Goal: Use online tool/utility: Utilize a website feature to perform a specific function

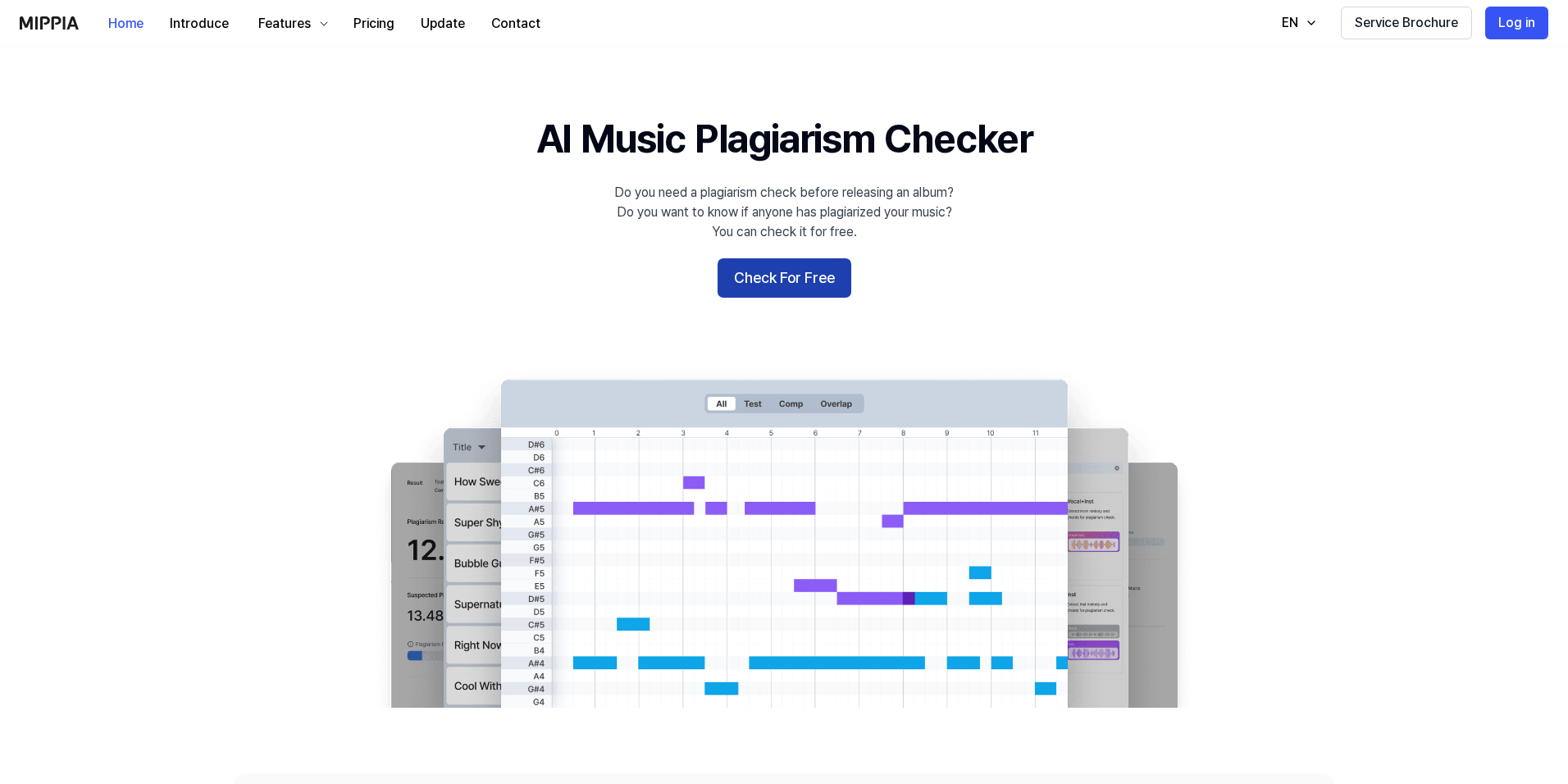
click at [755, 280] on button "Check For Free" at bounding box center [784, 278] width 133 height 40
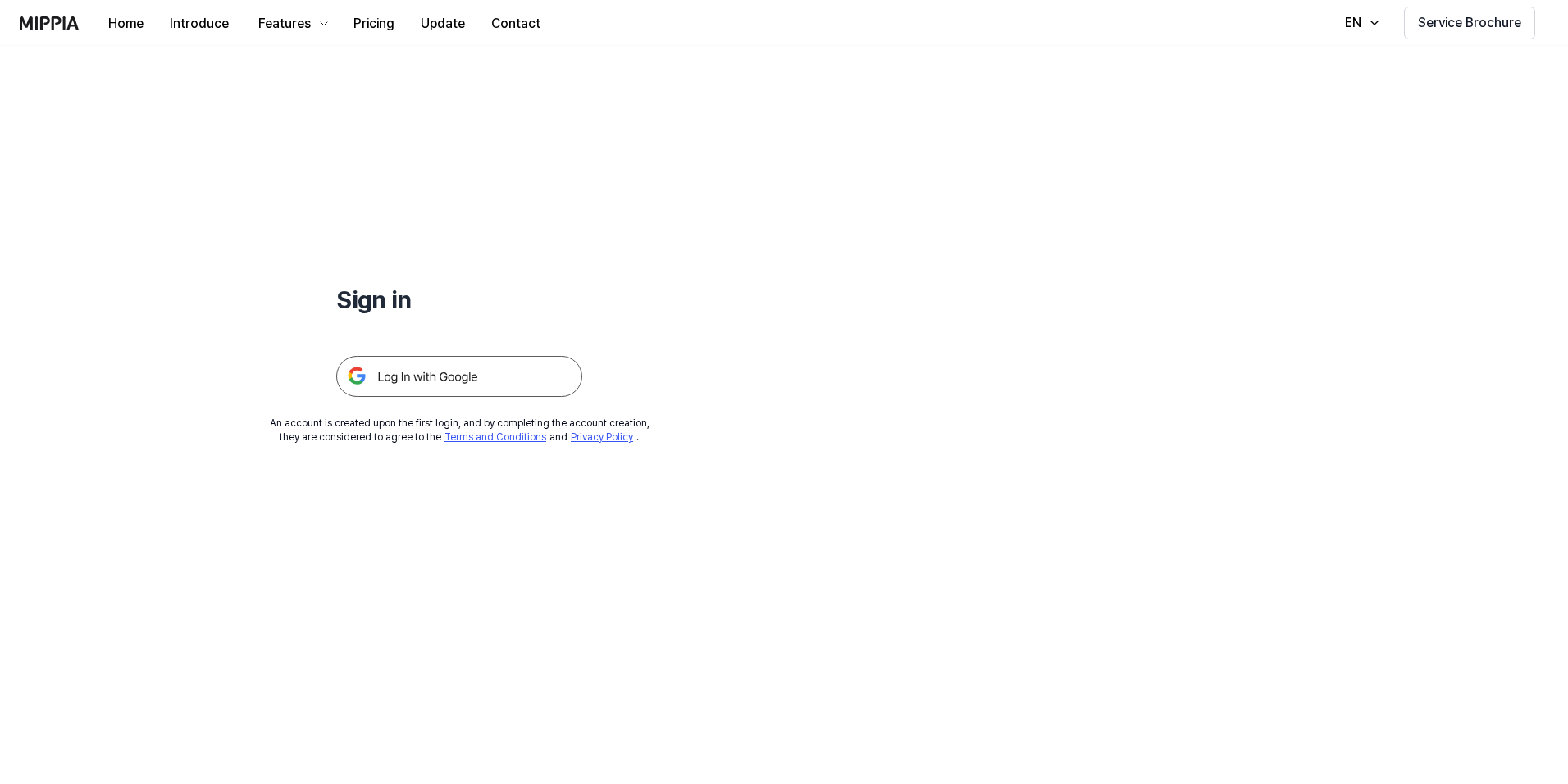
click at [444, 374] on img at bounding box center [459, 377] width 246 height 41
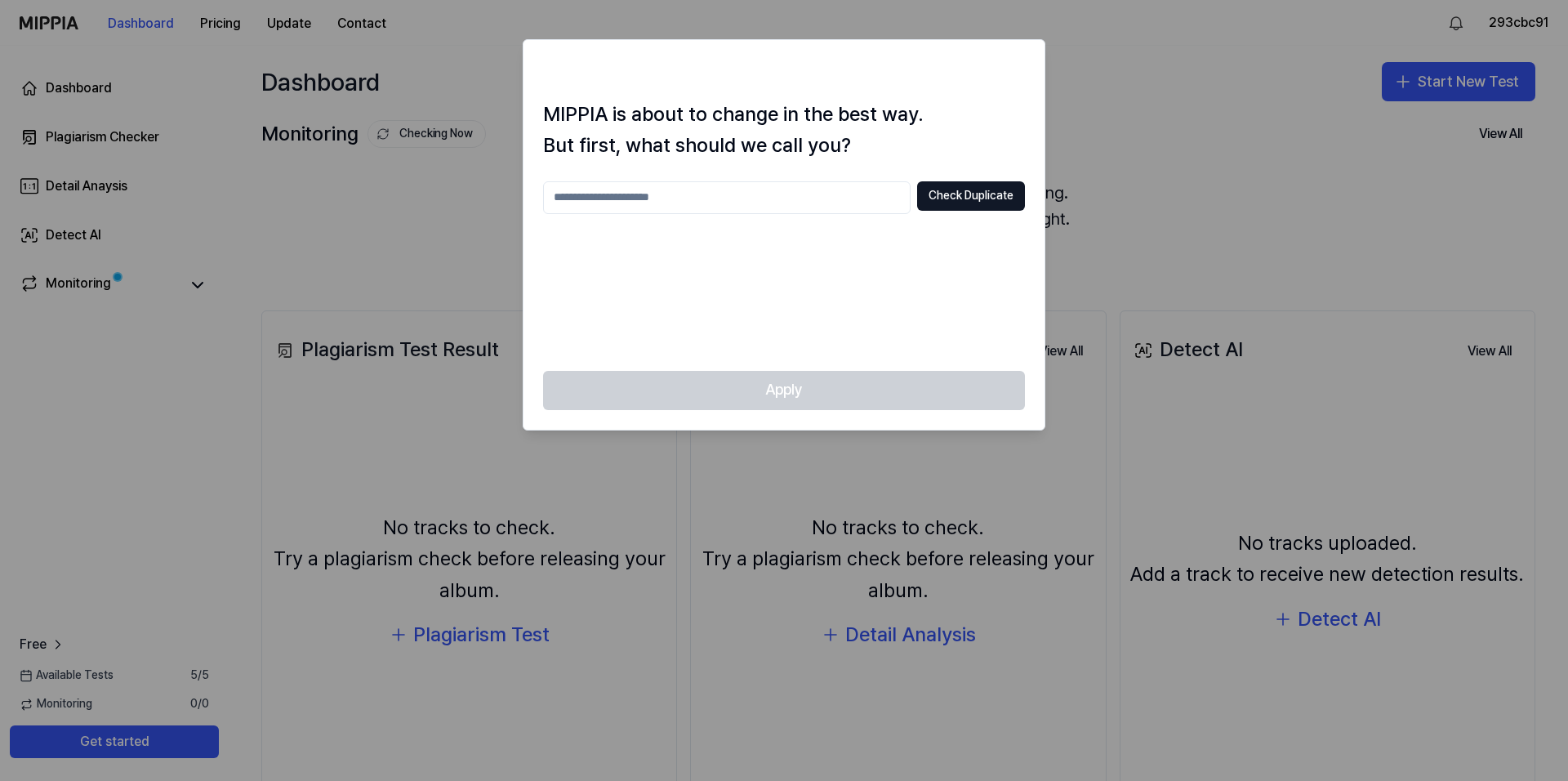
click at [778, 203] on input "text" at bounding box center [727, 198] width 367 height 33
type input "*"
type input "**********"
click at [955, 187] on button "Check Duplicate" at bounding box center [971, 196] width 108 height 30
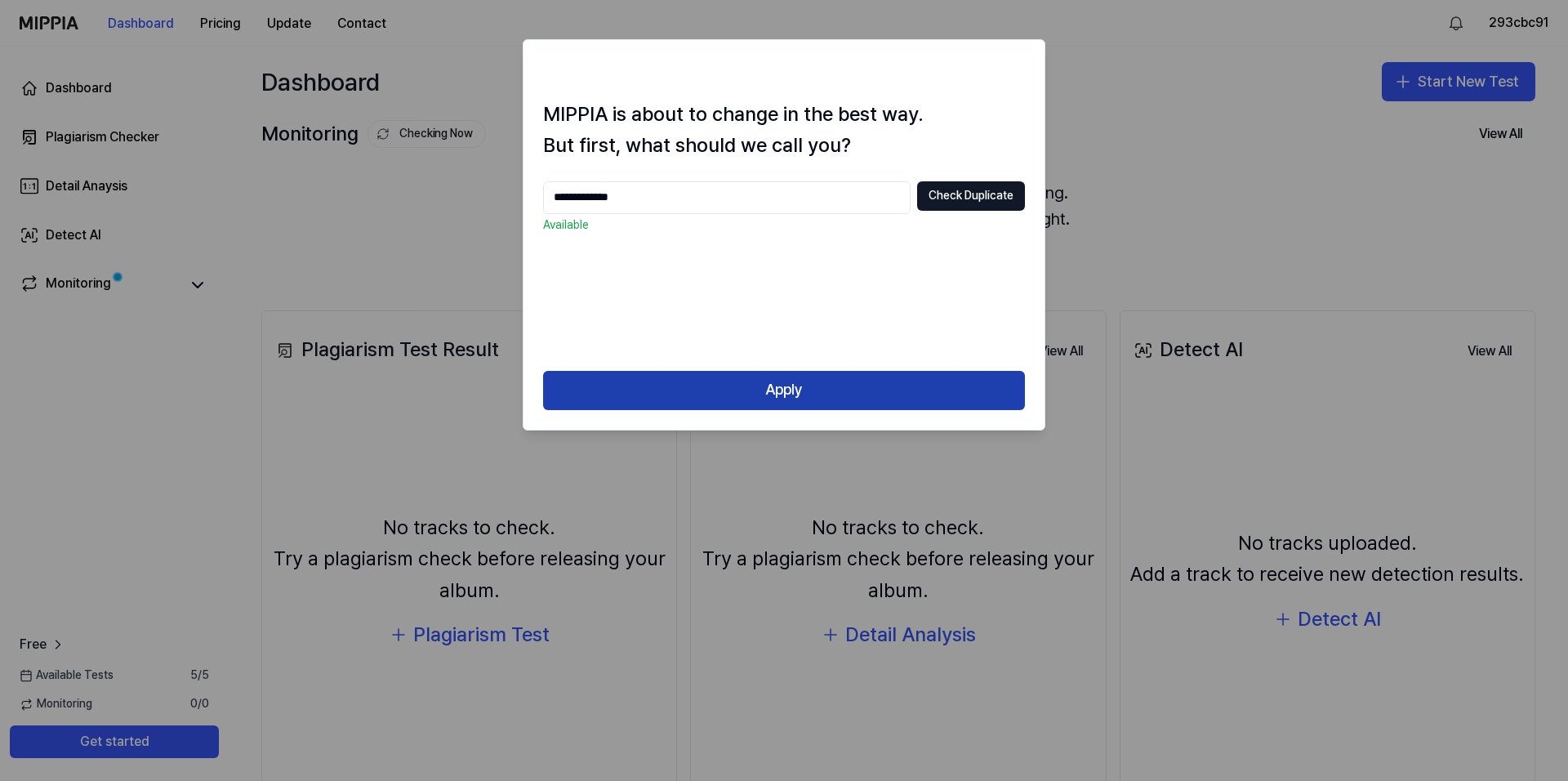
click at [773, 382] on button "Apply" at bounding box center [784, 390] width 482 height 39
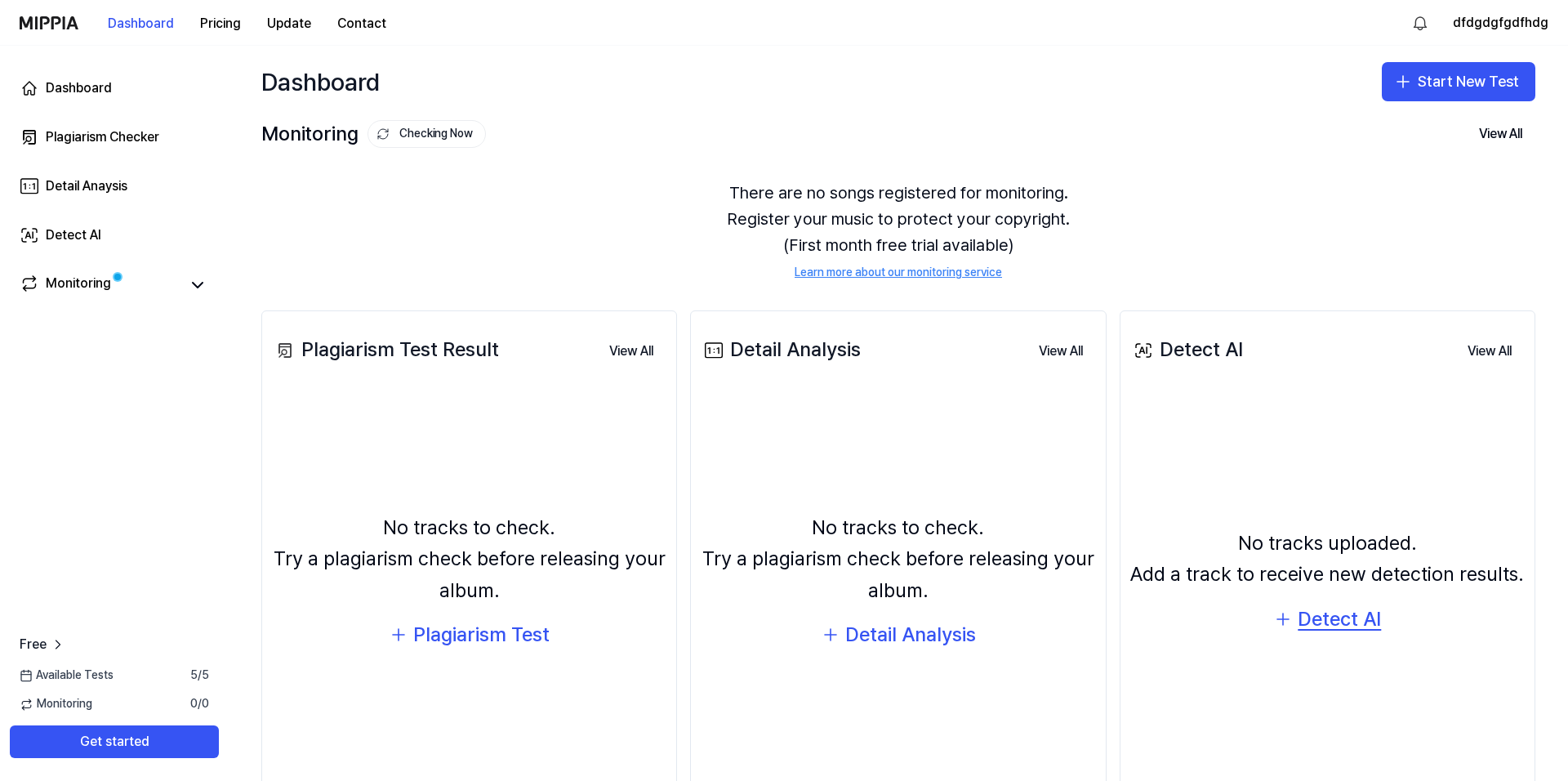
click at [1340, 621] on div "Detect AI" at bounding box center [1339, 619] width 84 height 31
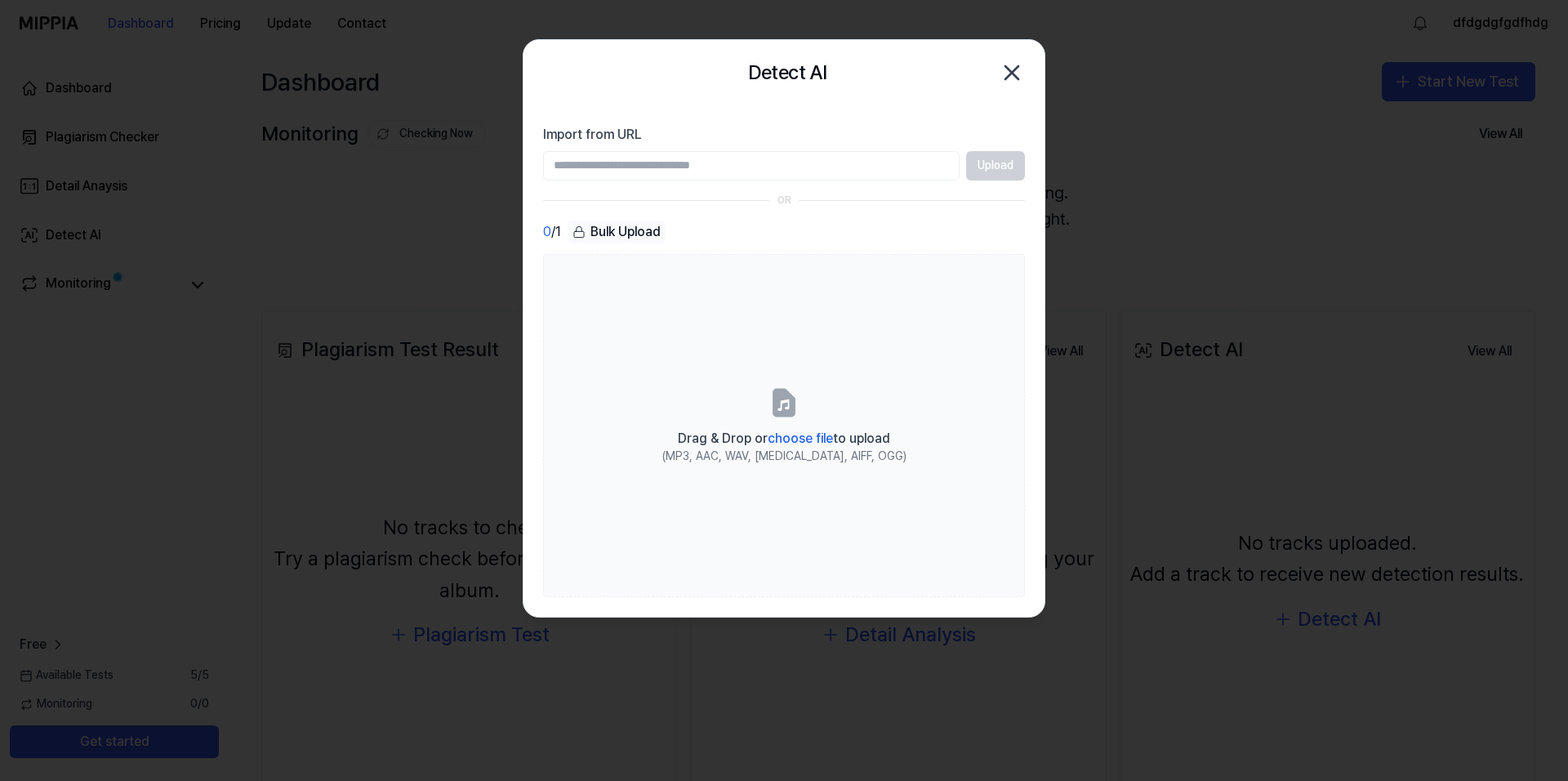
click at [983, 168] on div "Upload" at bounding box center [784, 165] width 482 height 30
click at [876, 162] on input "Import from URL" at bounding box center [751, 165] width 416 height 30
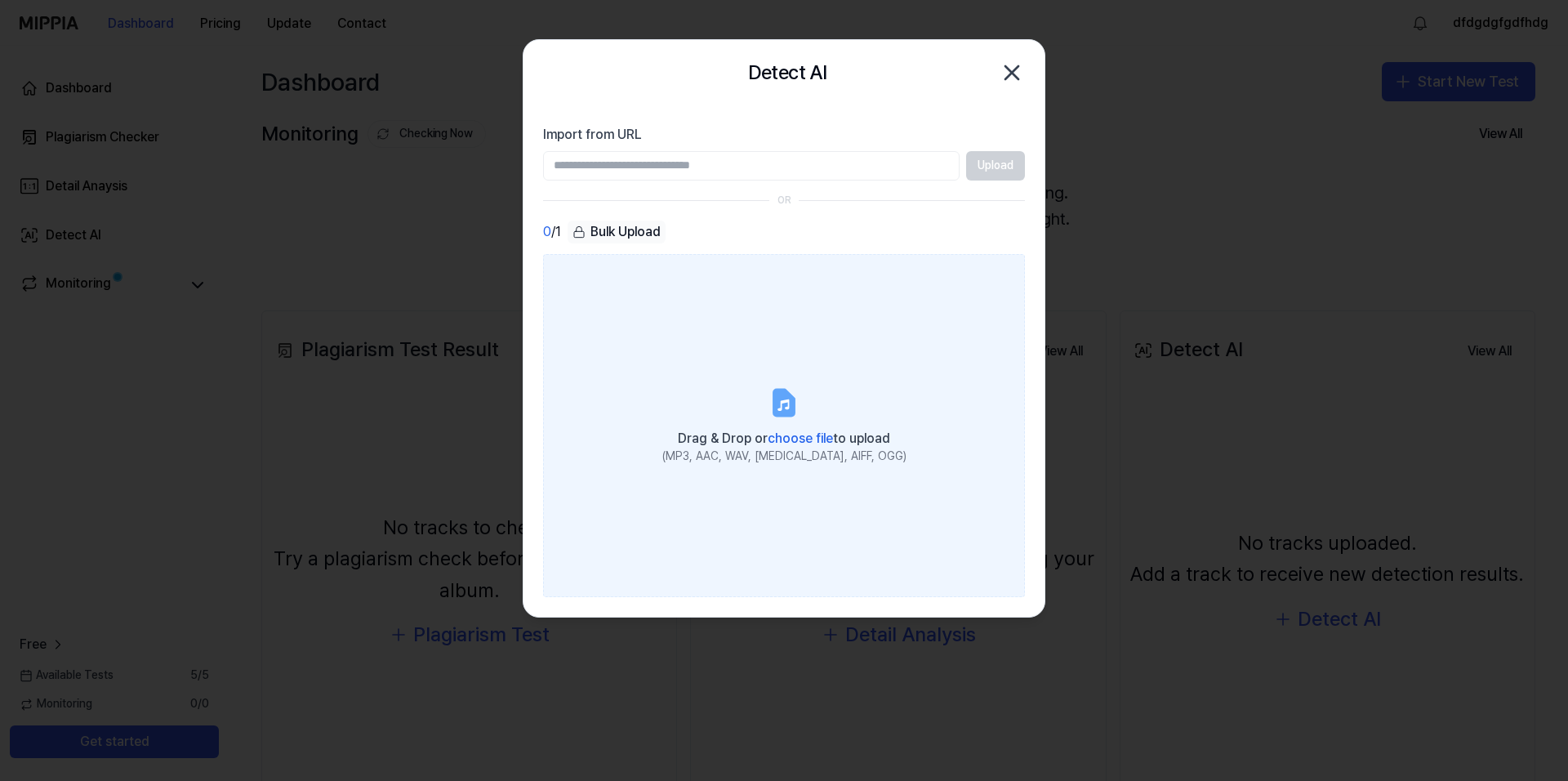
click at [754, 381] on label "Drag & Drop or choose file to upload (MP3, AAC, WAV, FLAC, AIFF, OGG)" at bounding box center [784, 425] width 482 height 343
click at [0, 0] on input "Drag & Drop or choose file to upload (MP3, AAC, WAV, FLAC, AIFF, OGG)" at bounding box center [0, 0] width 0 height 0
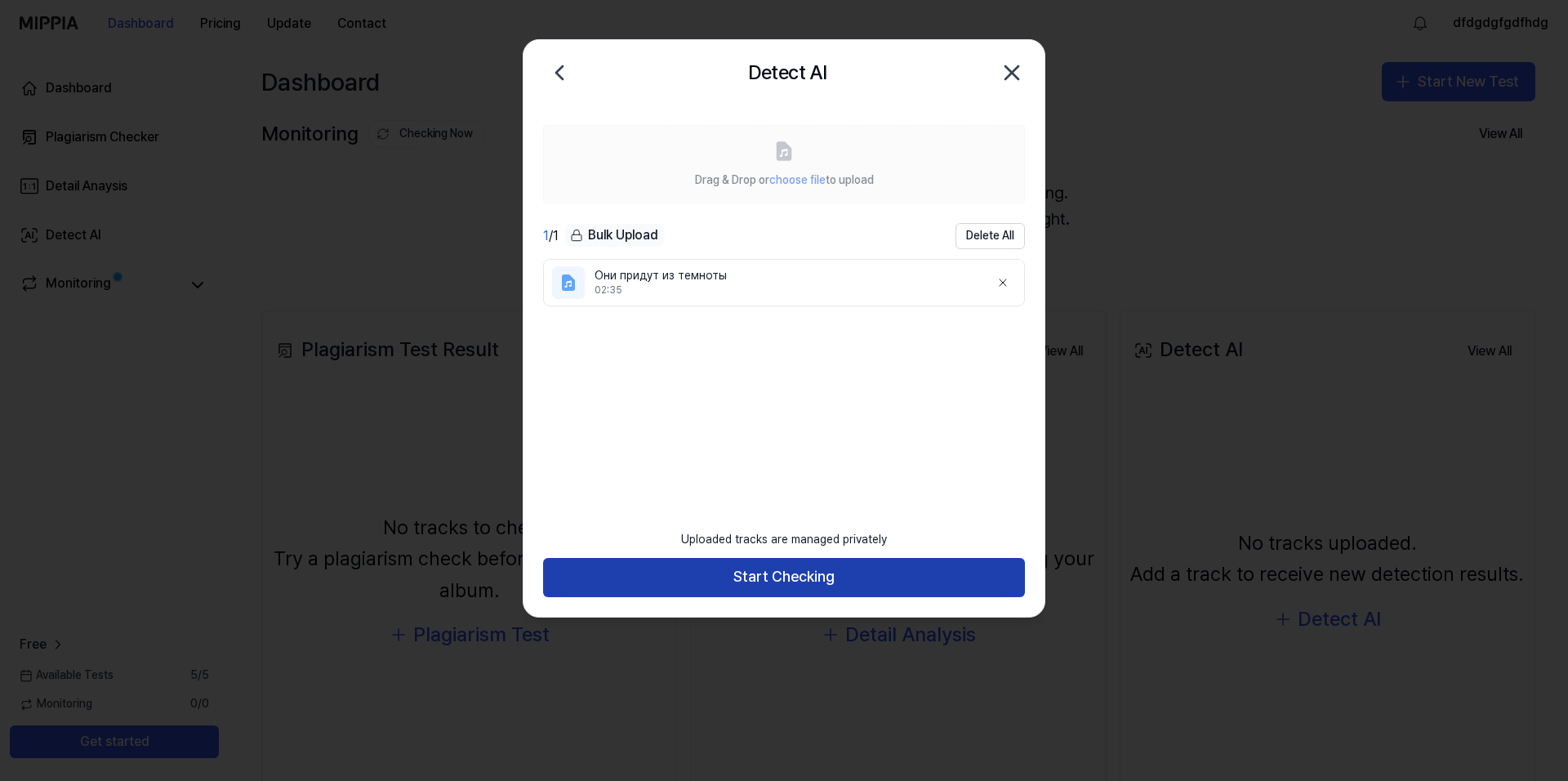
click at [759, 575] on button "Start Checking" at bounding box center [784, 577] width 482 height 39
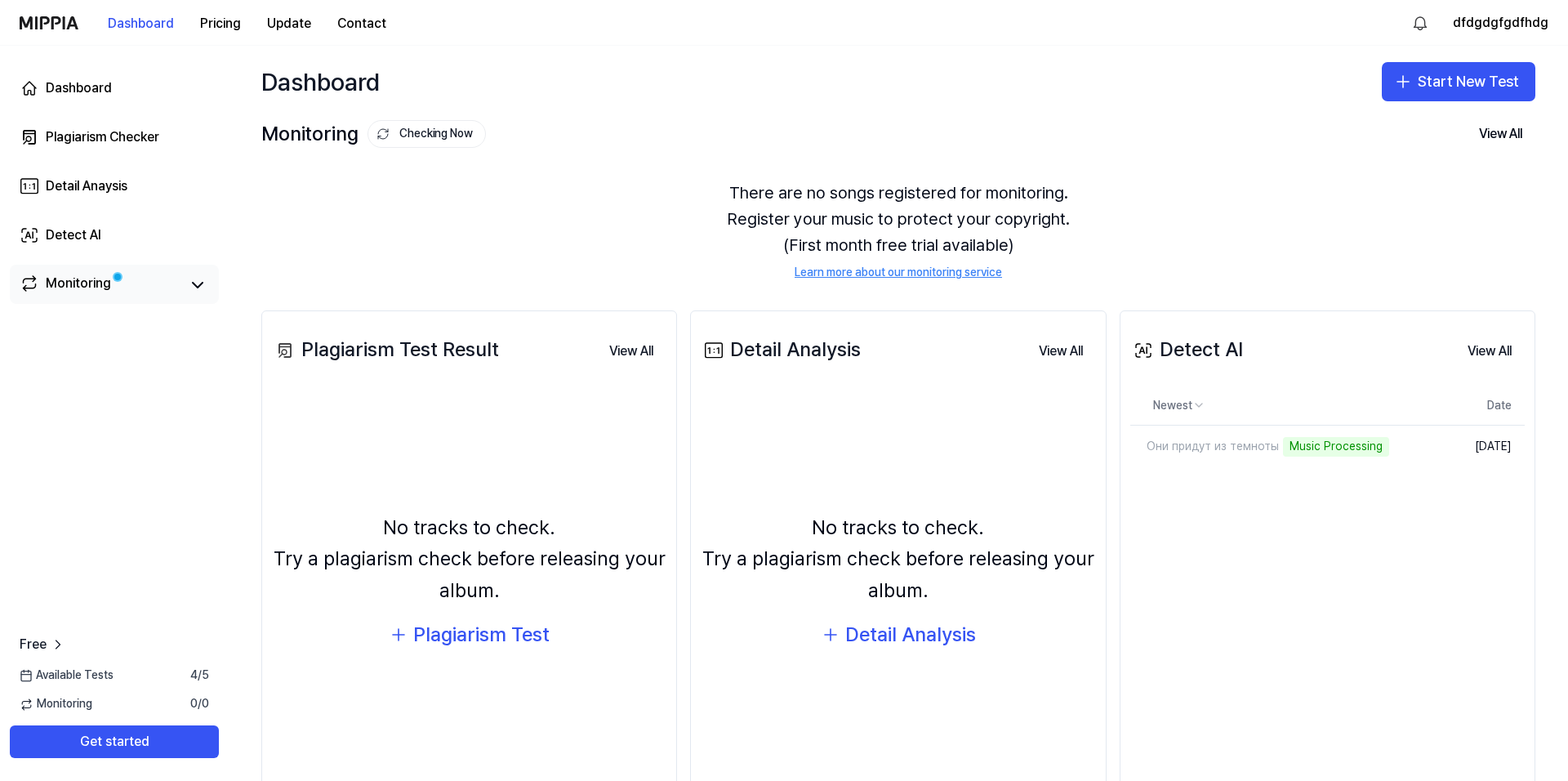
click at [112, 283] on span at bounding box center [117, 277] width 13 height 13
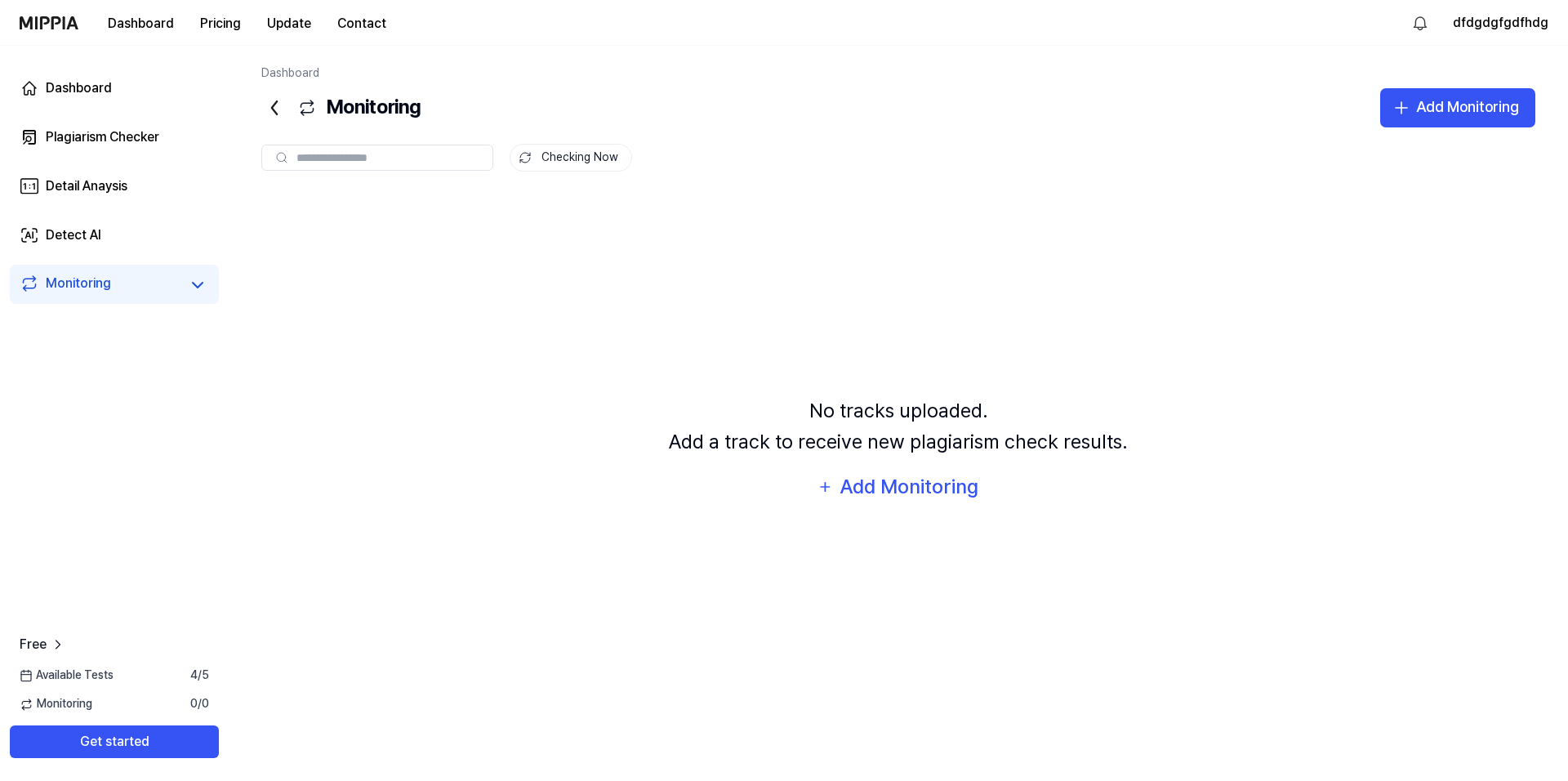
click at [213, 288] on div "Monitoring" at bounding box center [113, 284] width 209 height 39
click at [198, 285] on icon at bounding box center [197, 285] width 19 height 19
click at [193, 290] on icon at bounding box center [197, 285] width 19 height 19
click at [1430, 23] on html "Dashboard Pricing Update Contact 1 dfdgdgfgdfhdg Dashboard Plagiarism Checker D…" at bounding box center [784, 390] width 1568 height 781
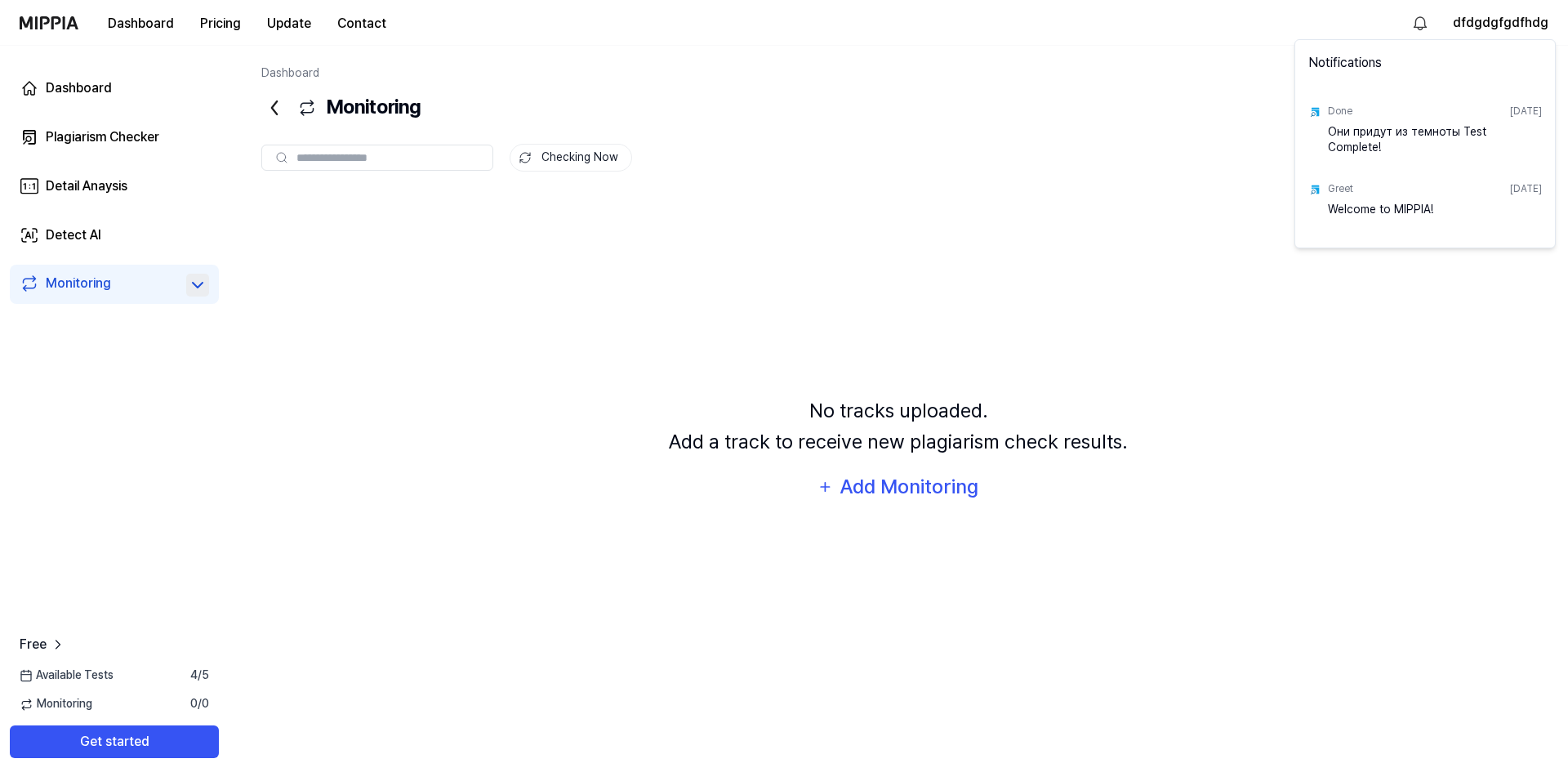
click at [1406, 134] on div "Они придут из темноты Test Complete!" at bounding box center [1434, 140] width 214 height 33
click at [272, 112] on html "Dashboard Pricing Update Contact dfdgdgfgdfhdg Dashboard Plagiarism Checker Det…" at bounding box center [784, 390] width 1568 height 781
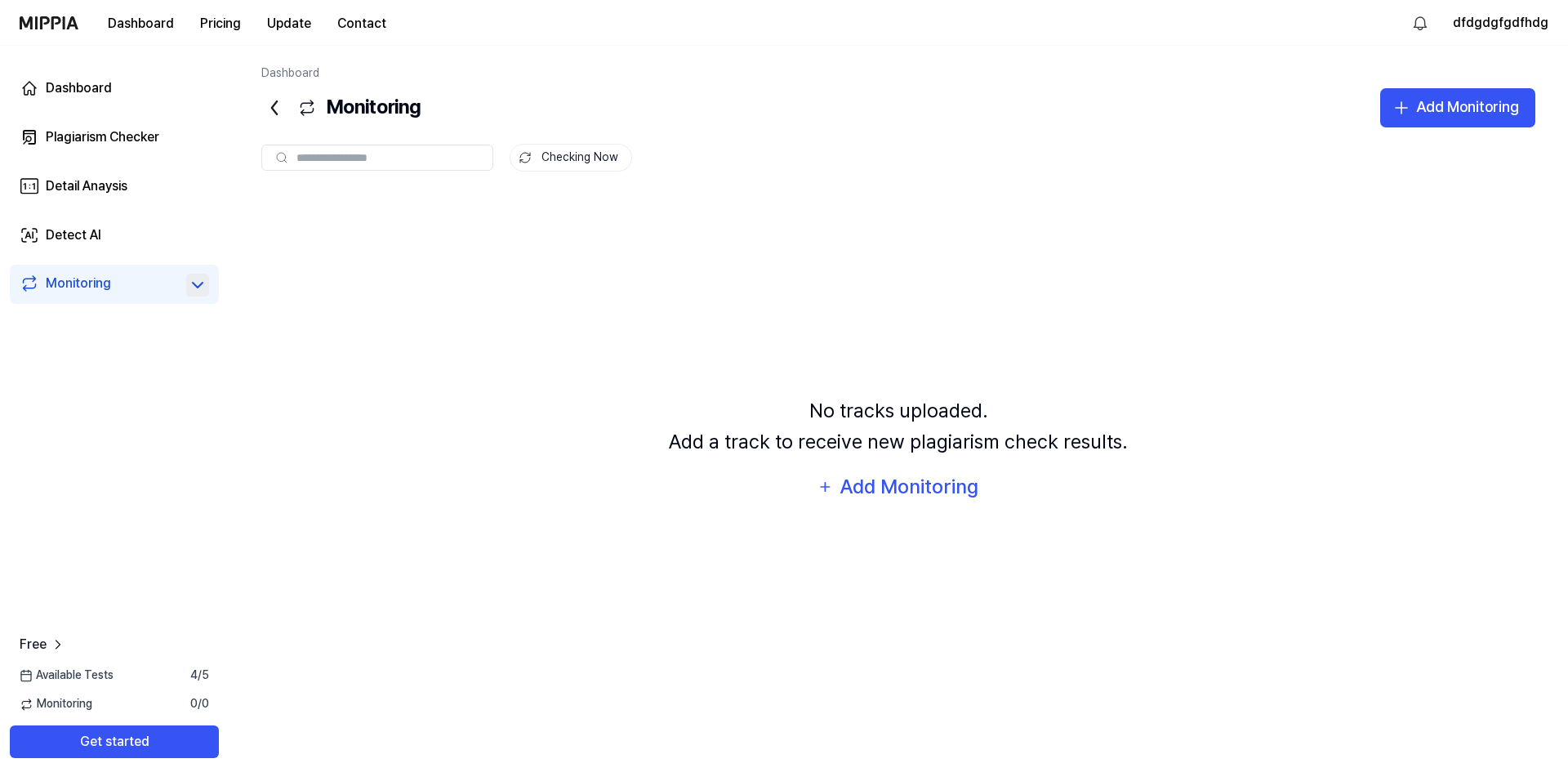
click at [275, 110] on icon at bounding box center [274, 108] width 26 height 26
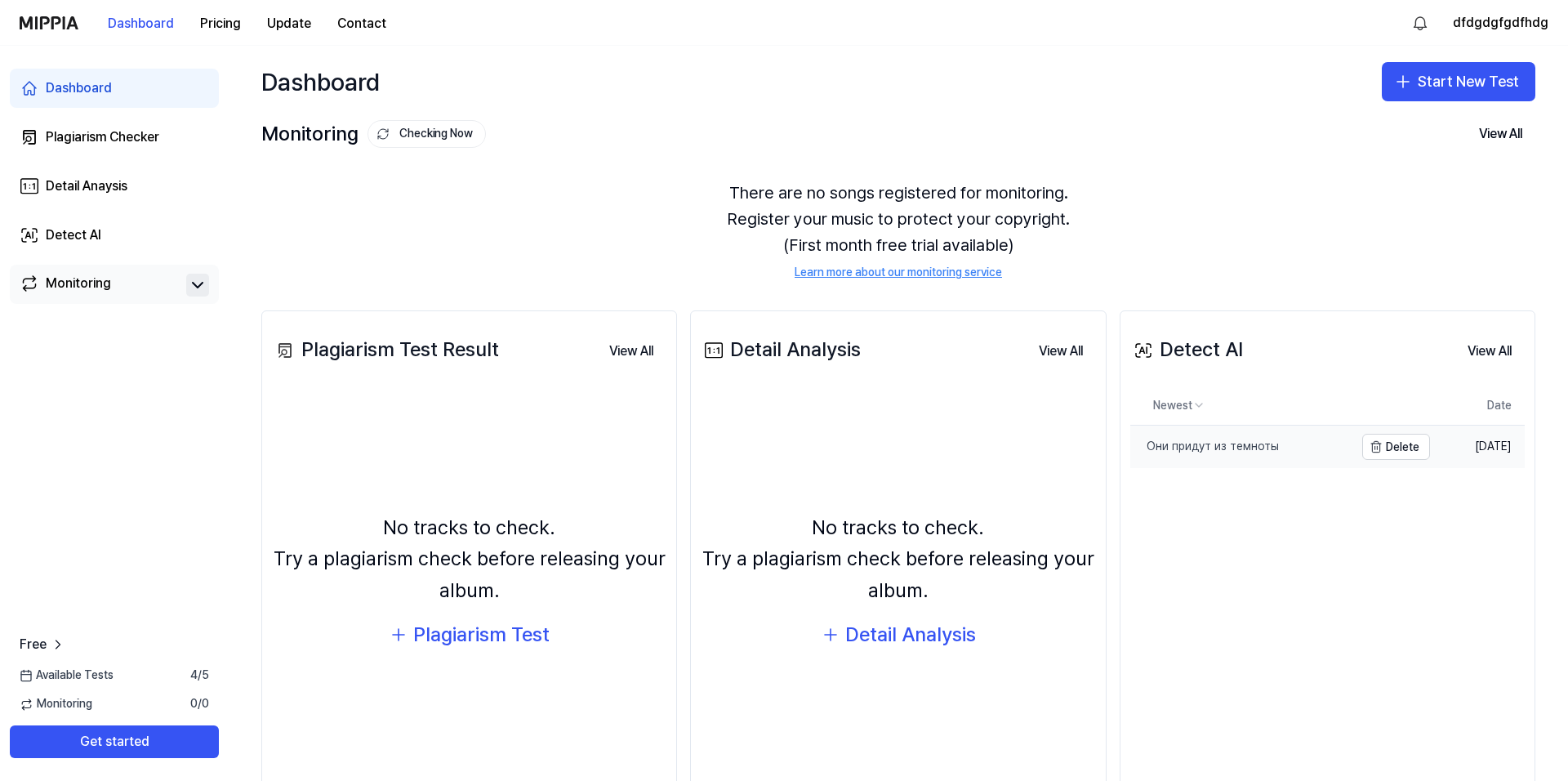
click at [1167, 458] on link "Они придут из темноты" at bounding box center [1242, 447] width 224 height 42
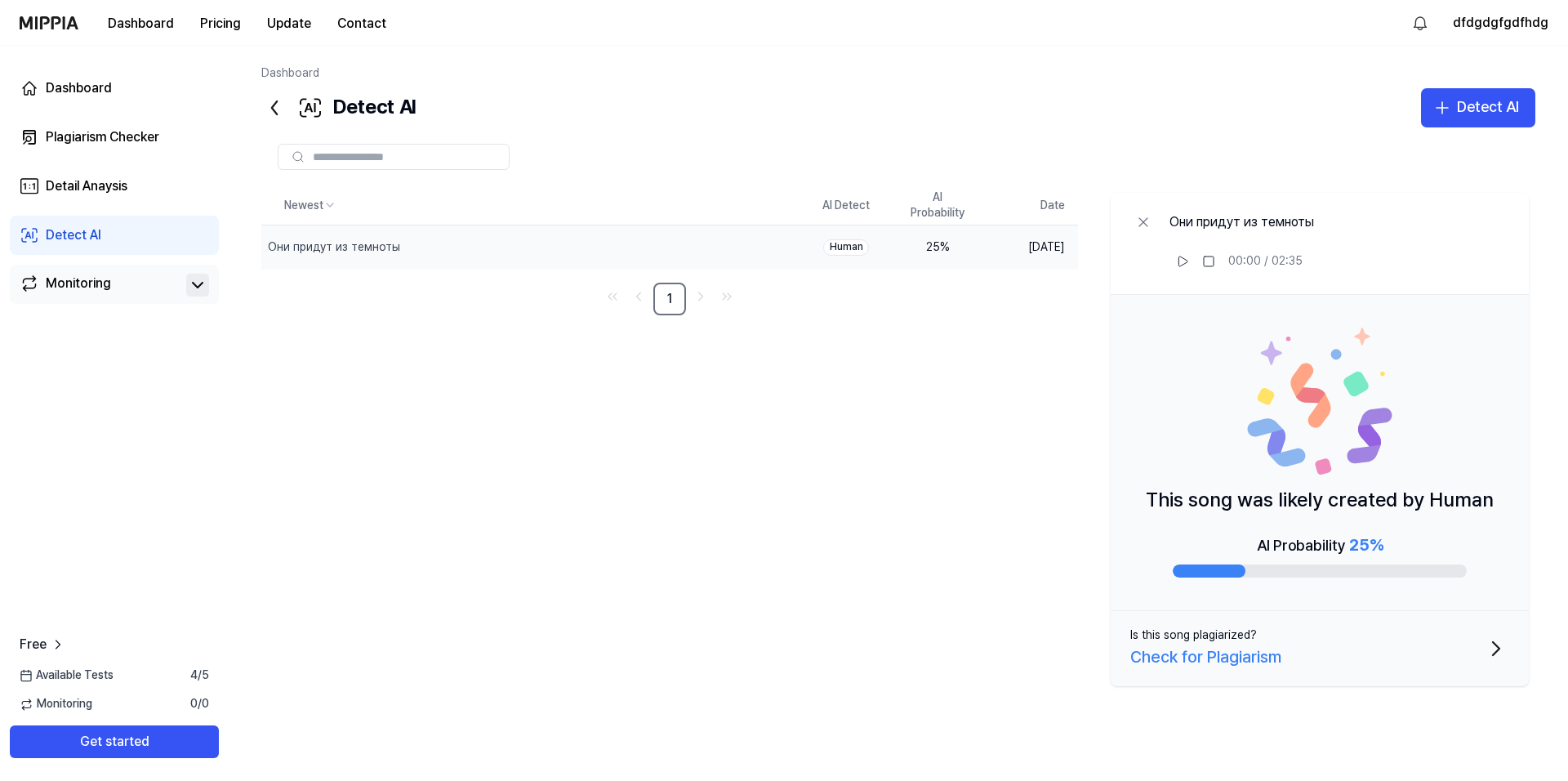
click at [1216, 653] on div "Check for Plagiarism" at bounding box center [1206, 656] width 151 height 26
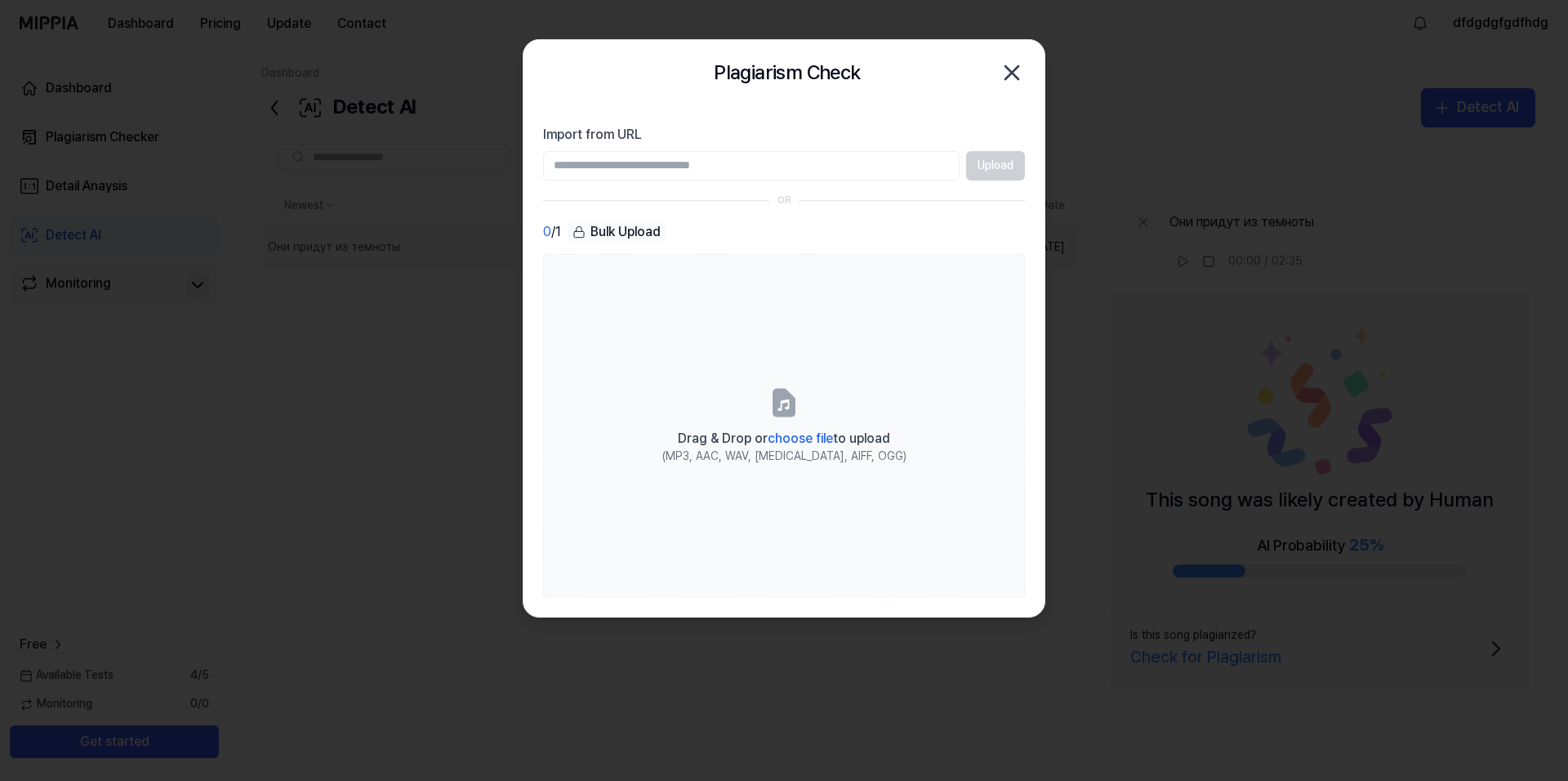
click at [1016, 68] on icon "button" at bounding box center [1012, 73] width 13 height 13
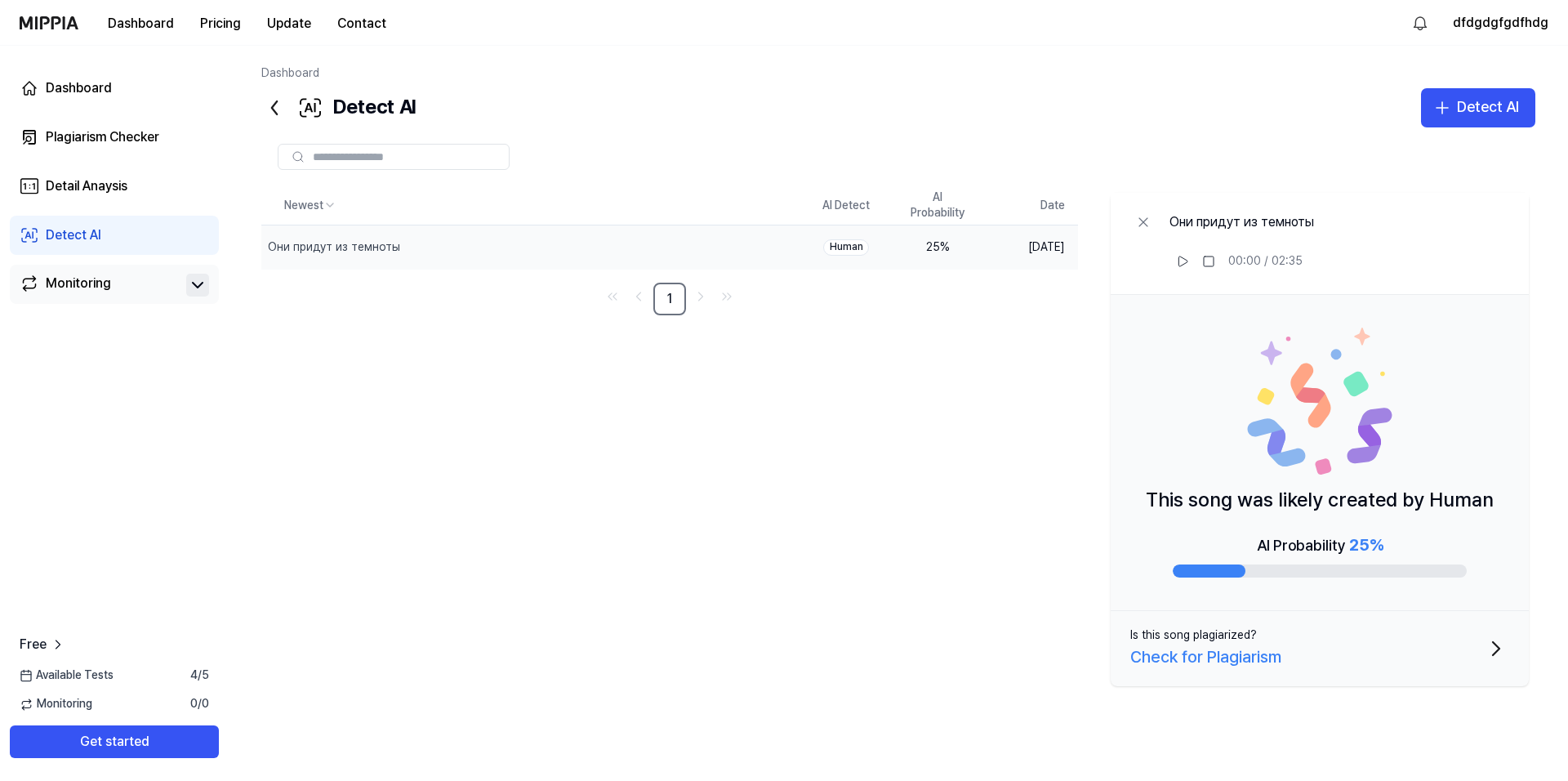
click at [1175, 681] on button "Is this song plagiarized? Check for Plagiarism" at bounding box center [1319, 648] width 418 height 75
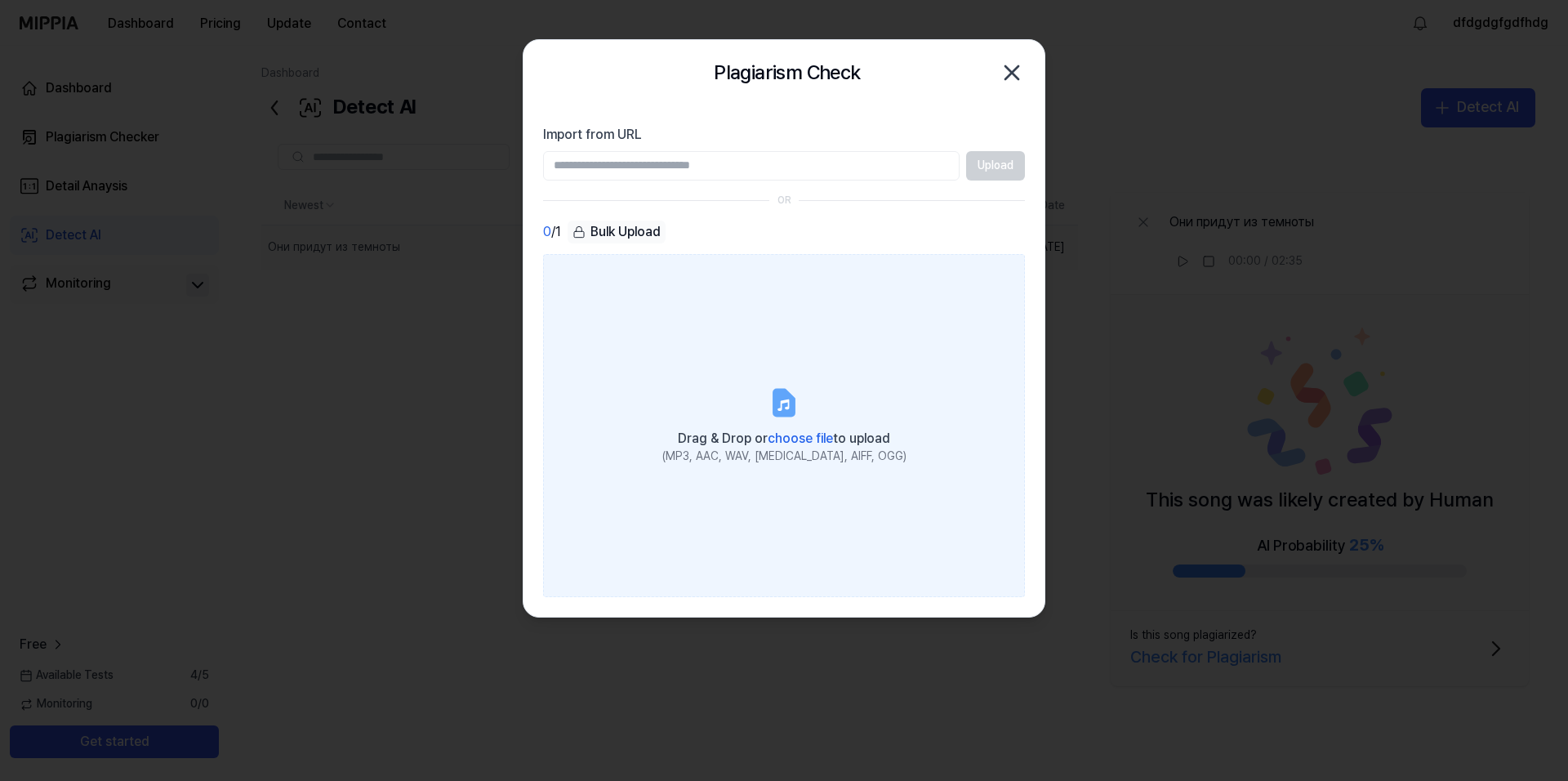
click at [754, 423] on label "Drag & Drop or choose file to upload (MP3, AAC, WAV, FLAC, AIFF, OGG)" at bounding box center [784, 425] width 482 height 343
click at [0, 0] on input "Drag & Drop or choose file to upload (MP3, AAC, WAV, FLAC, AIFF, OGG)" at bounding box center [0, 0] width 0 height 0
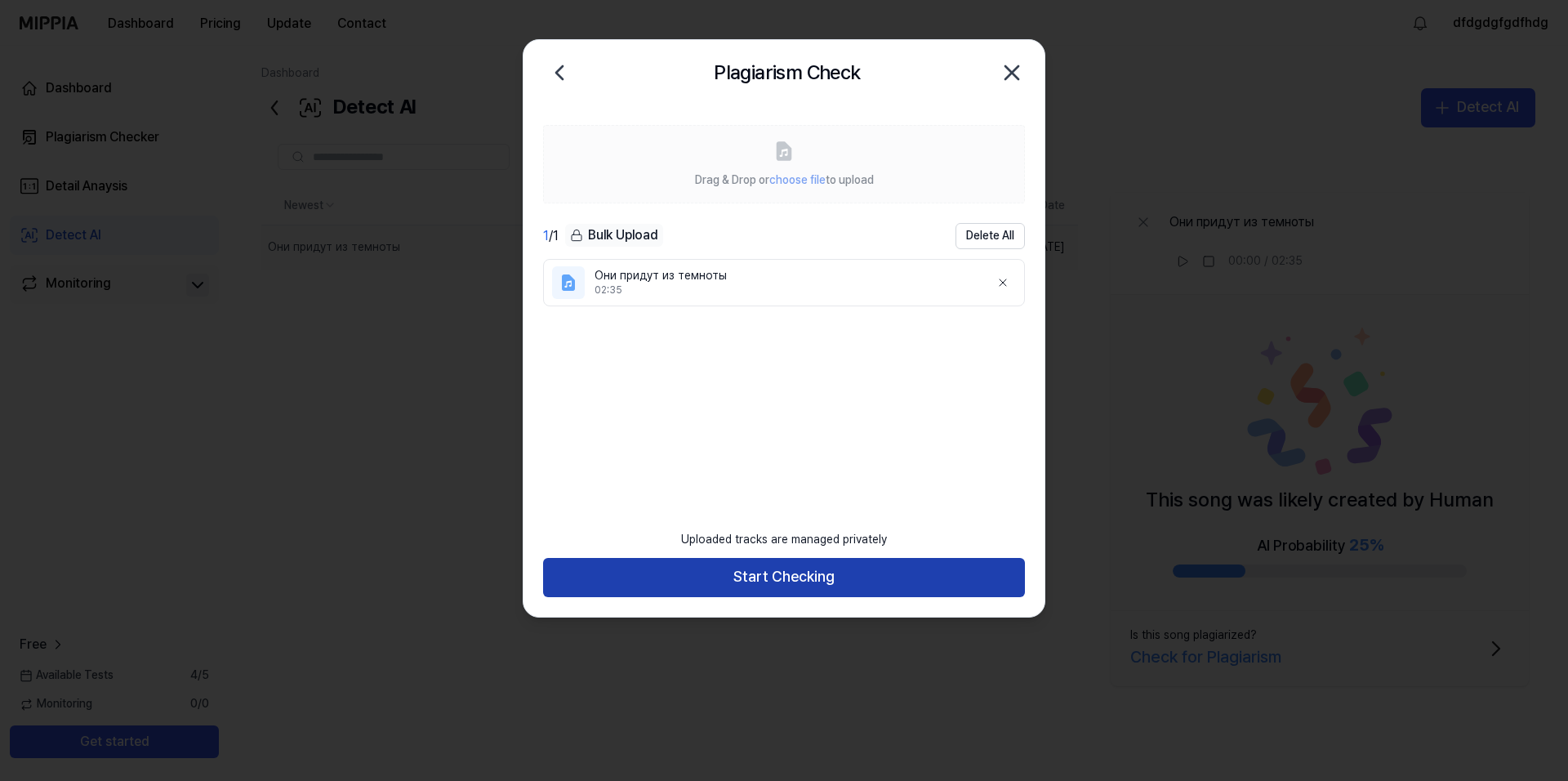
click at [780, 580] on button "Start Checking" at bounding box center [784, 577] width 482 height 39
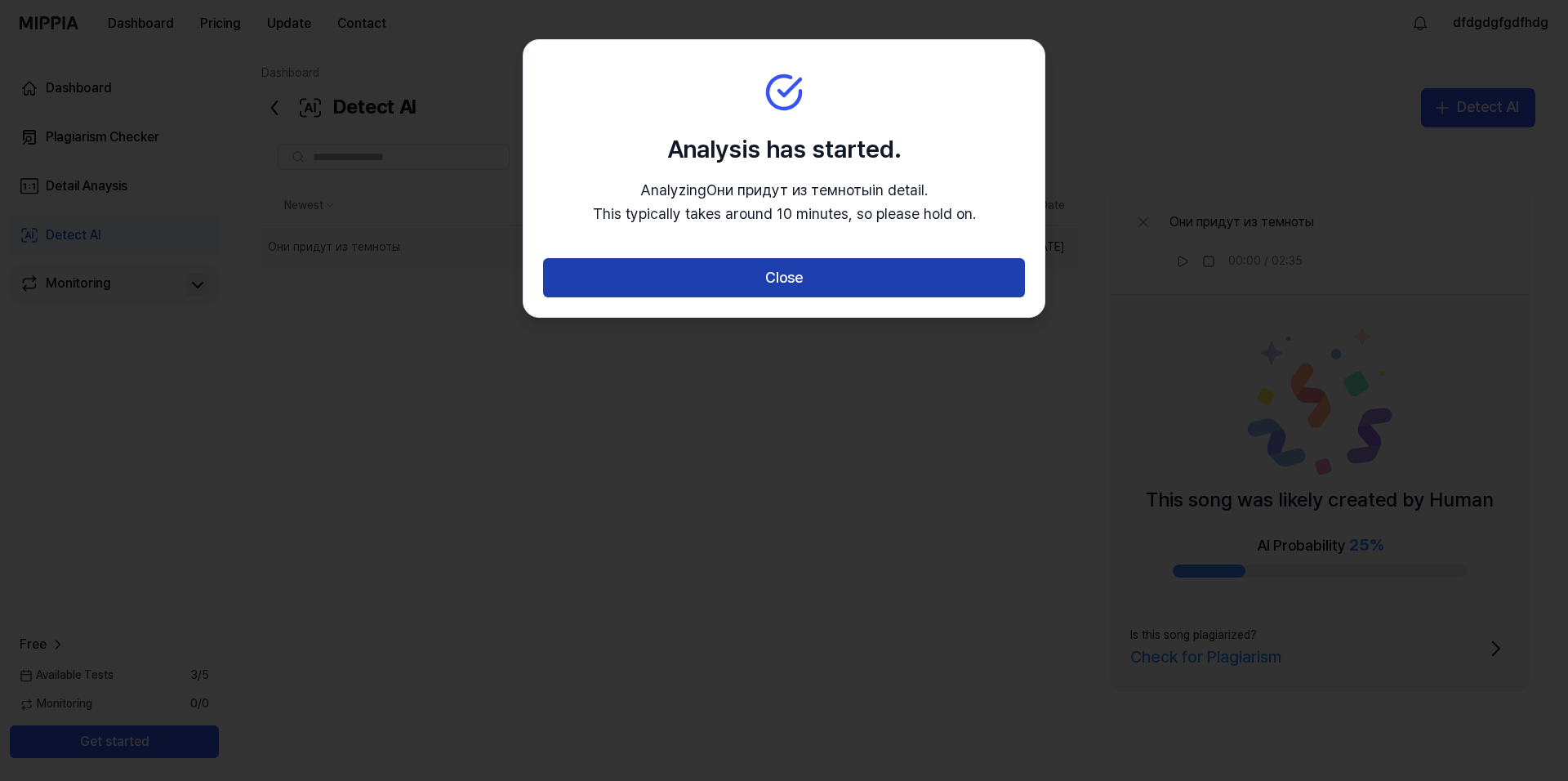
click at [757, 281] on button "Close" at bounding box center [784, 277] width 482 height 39
